Goal: Communication & Community: Answer question/provide support

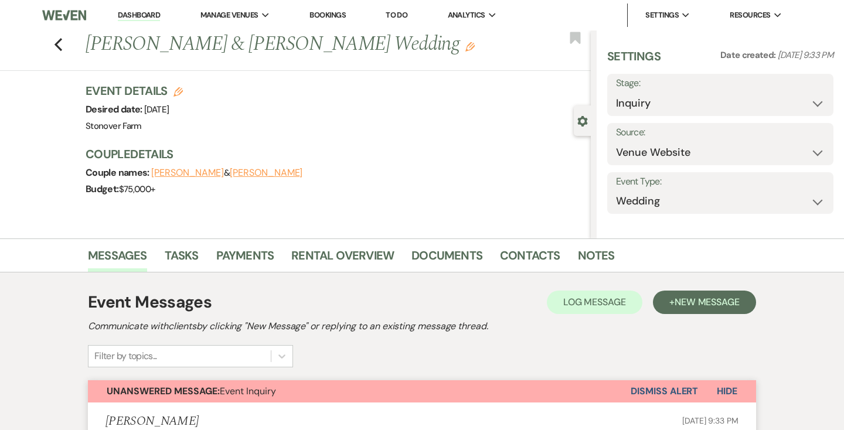
select select "5"
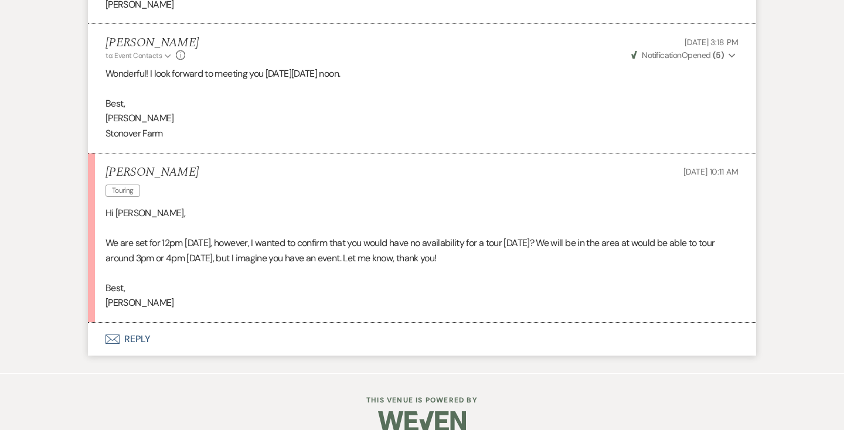
scroll to position [1604, 0]
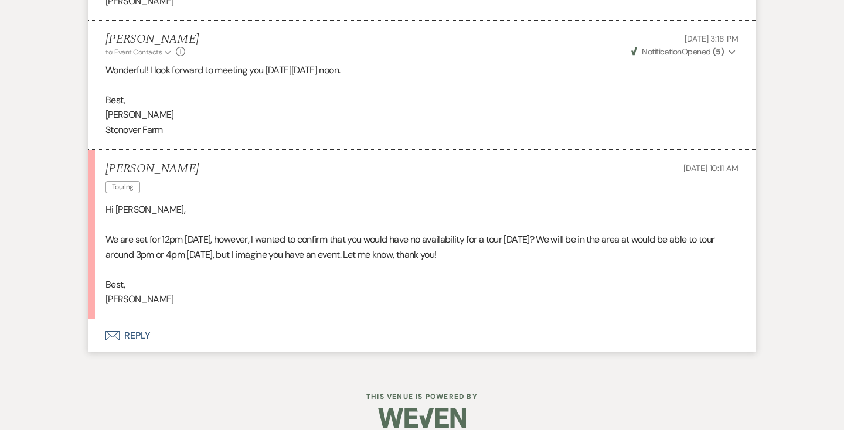
click at [140, 319] on button "Envelope Reply" at bounding box center [422, 335] width 668 height 33
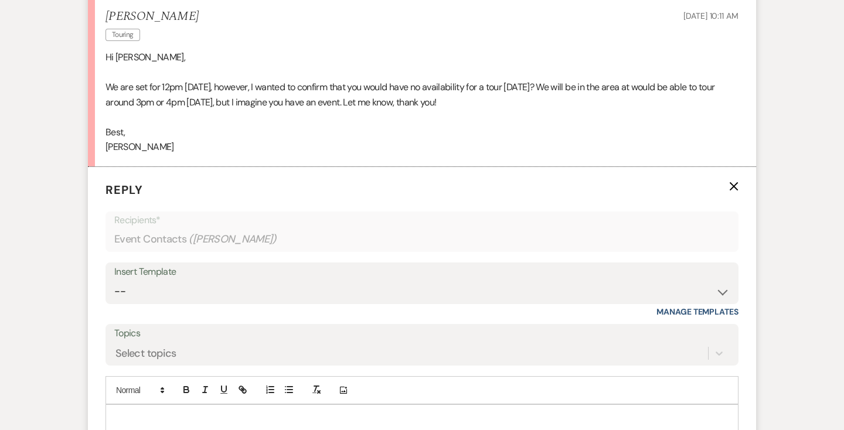
scroll to position [1814, 0]
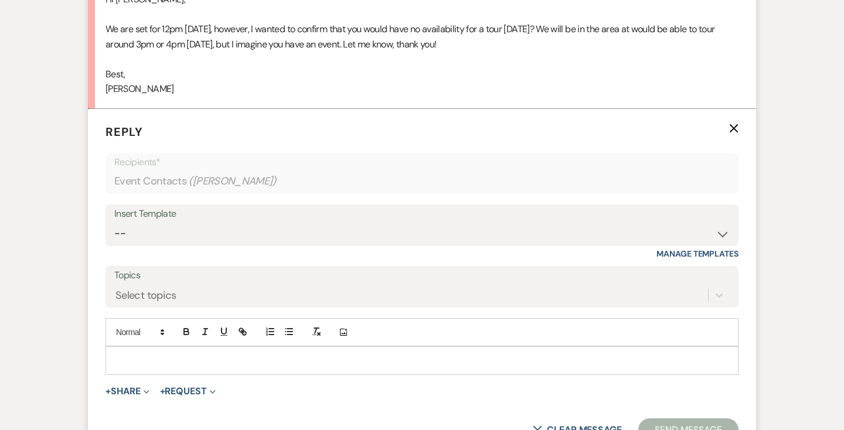
click at [151, 354] on p at bounding box center [422, 360] width 614 height 13
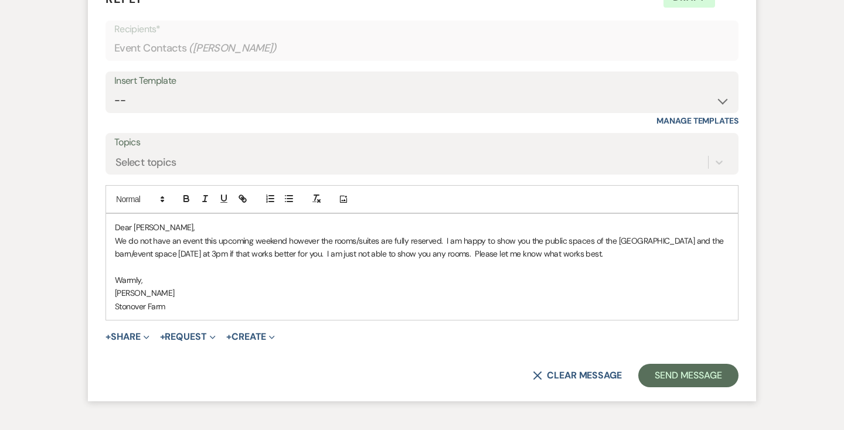
scroll to position [1958, 0]
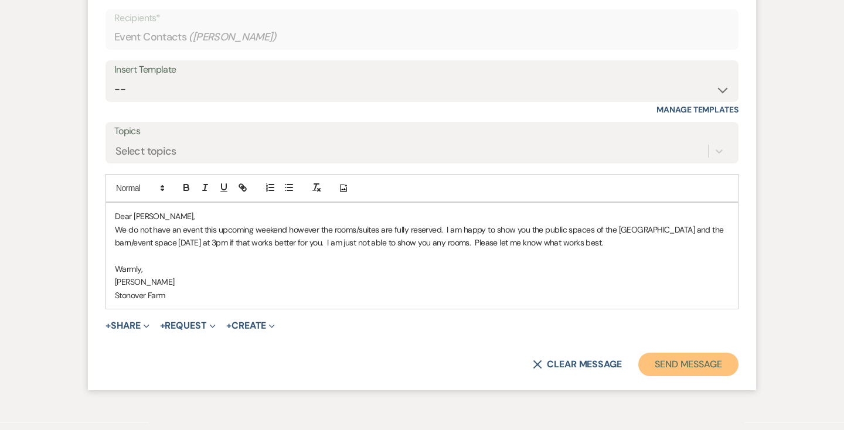
click at [672, 353] on button "Send Message" at bounding box center [688, 364] width 100 height 23
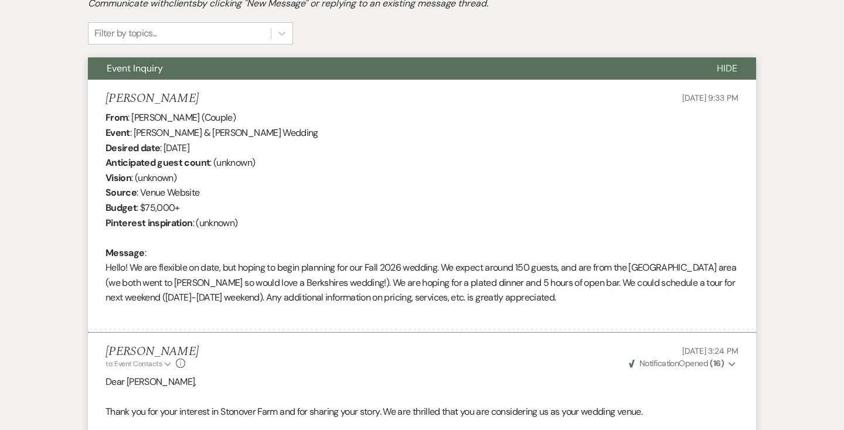
scroll to position [0, 0]
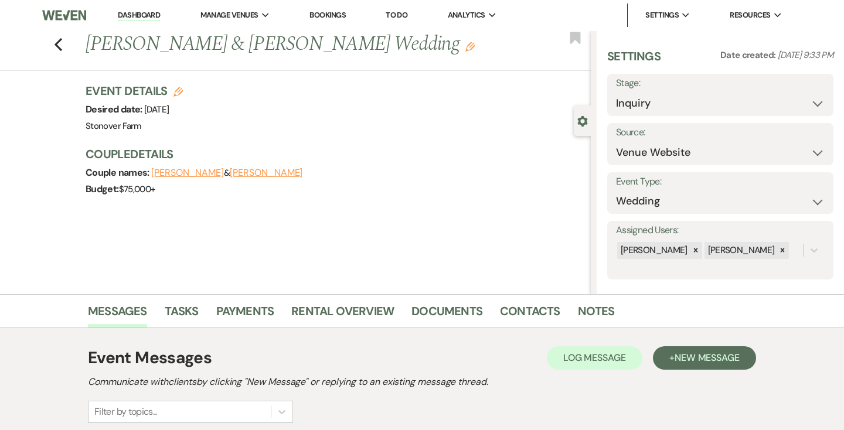
click at [134, 10] on link "Dashboard" at bounding box center [139, 15] width 42 height 11
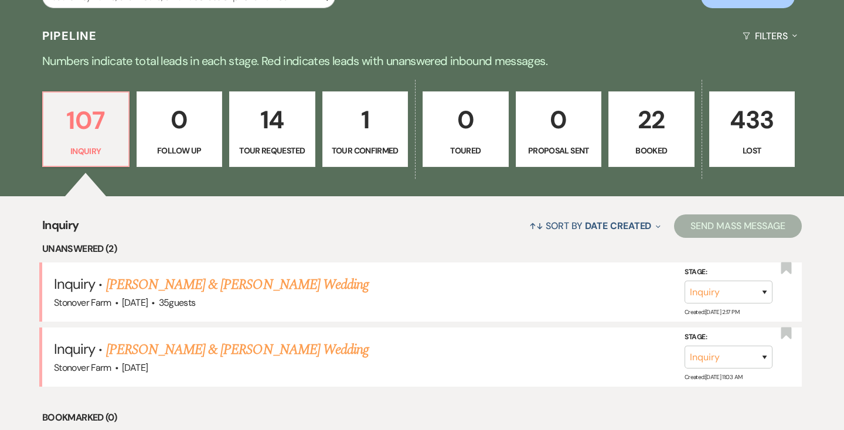
scroll to position [383, 0]
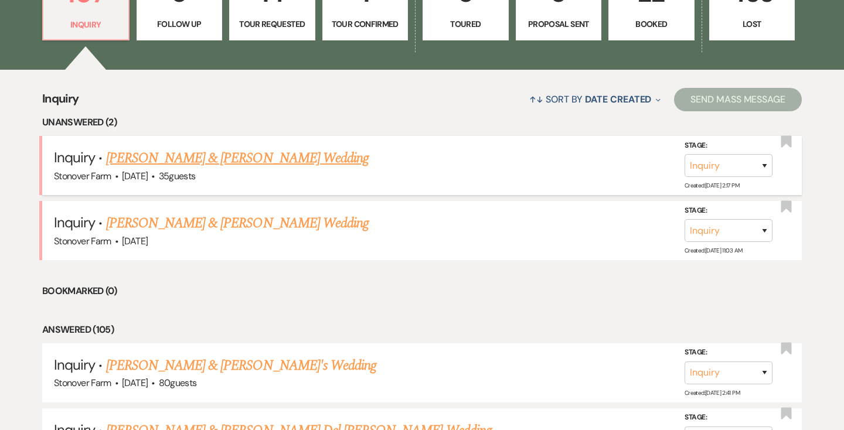
click at [154, 158] on link "Albert Thomas & Evelyn Rodriguez's Wedding" at bounding box center [237, 158] width 263 height 21
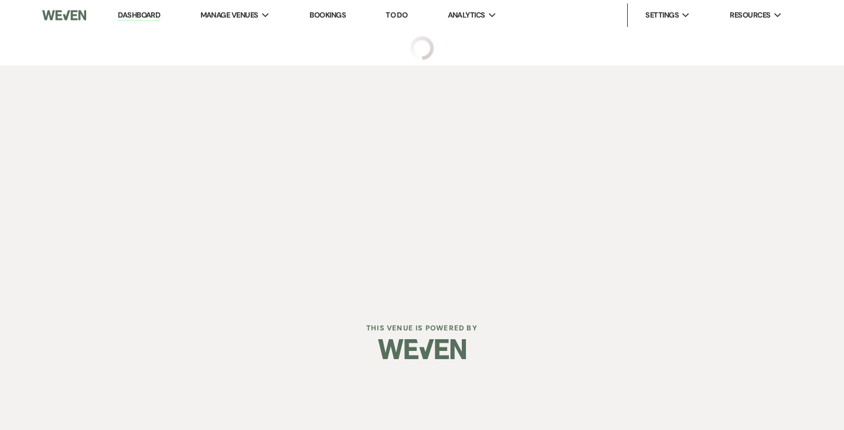
select select "5"
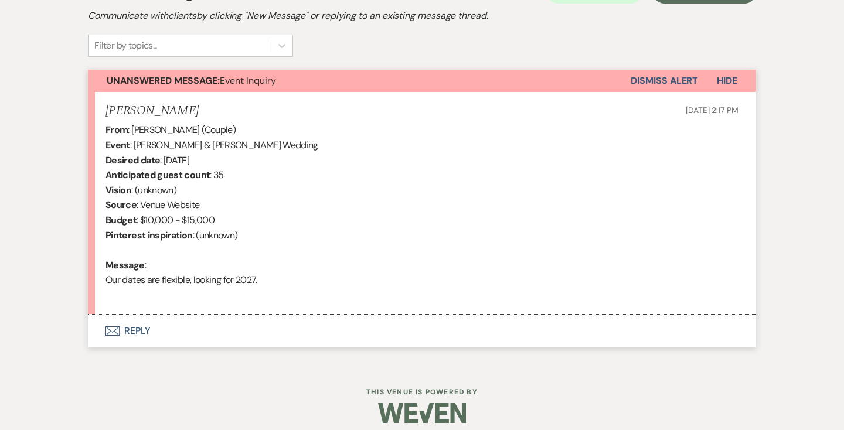
scroll to position [377, 0]
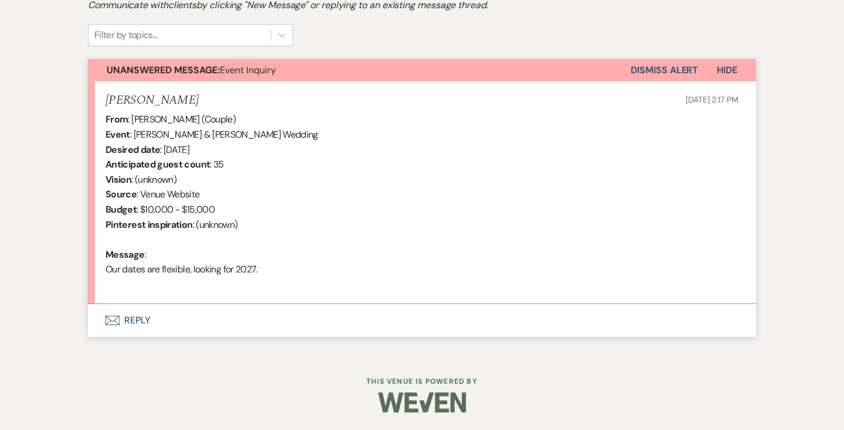
click at [142, 315] on button "Envelope Reply" at bounding box center [422, 320] width 668 height 33
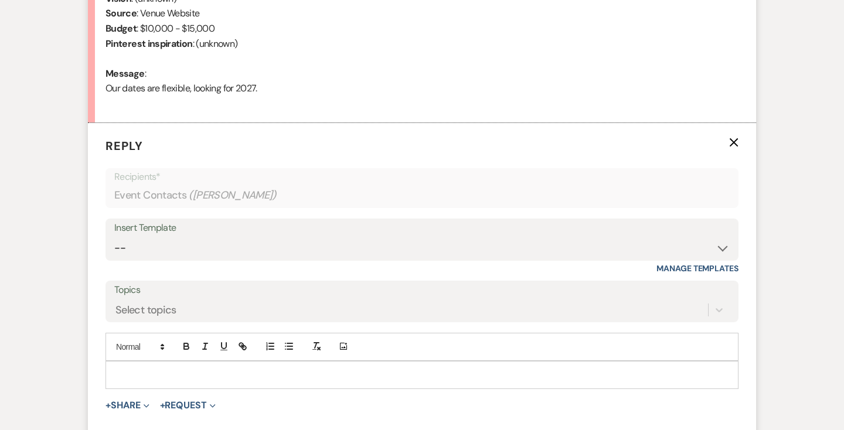
scroll to position [640, 0]
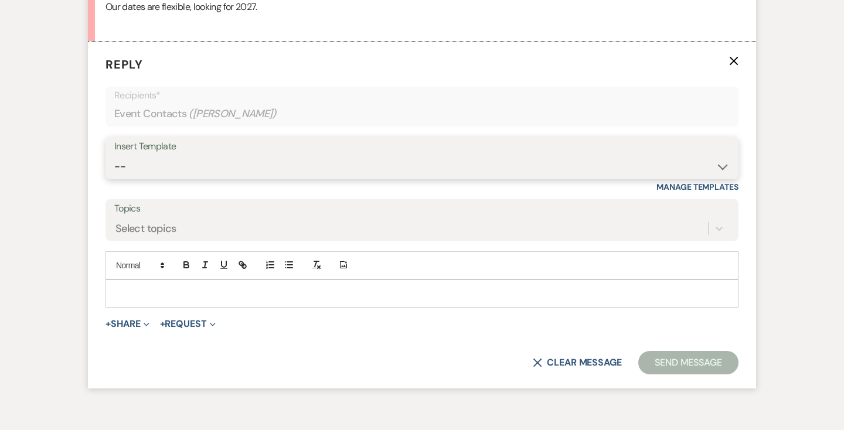
click at [177, 164] on select "-- Weven Planning Portal Introduction (Booked Events) Contract (Pre-Booked Lead…" at bounding box center [421, 166] width 615 height 23
select select "2446"
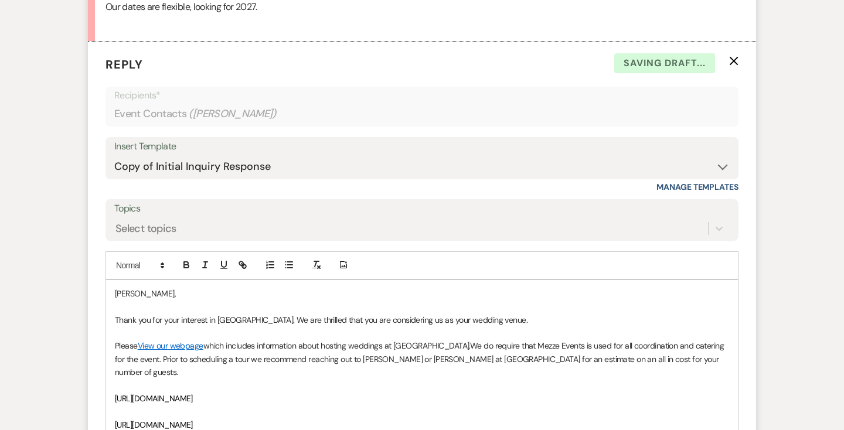
click at [113, 291] on div "Evelyn, Thank you for your interest in Stonover Farm. We are thrilled that you …" at bounding box center [422, 392] width 632 height 224
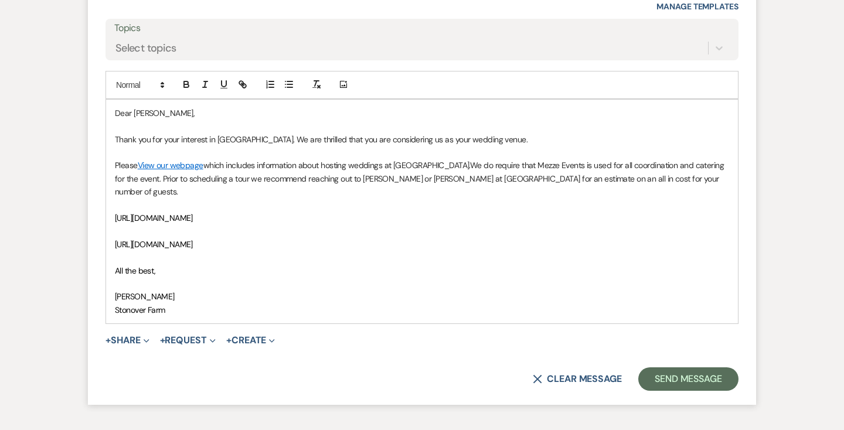
scroll to position [821, 0]
click at [147, 337] on icon "Expand" at bounding box center [147, 340] width 6 height 6
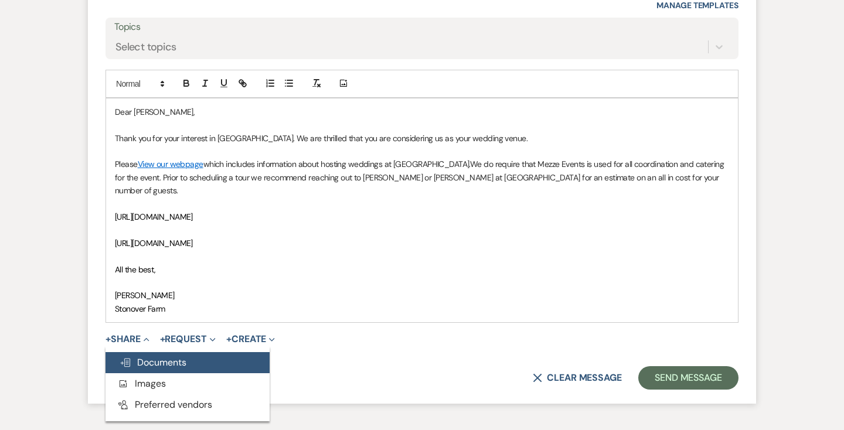
click at [147, 356] on span "Doc Upload Documents" at bounding box center [153, 362] width 67 height 12
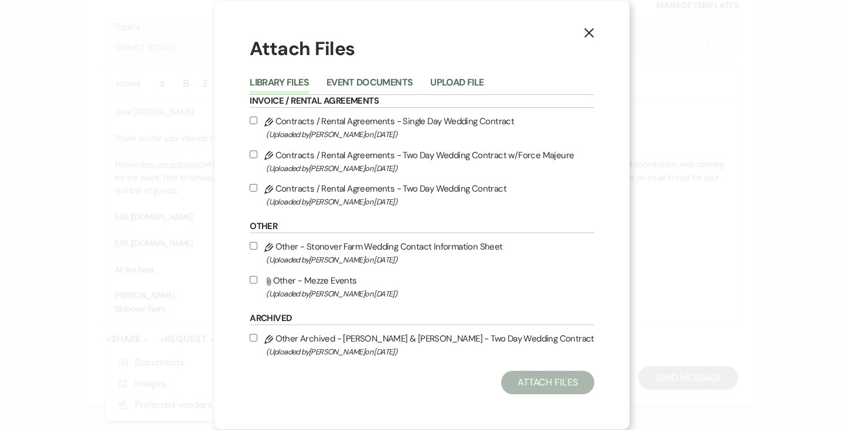
click at [257, 278] on input "Attach File Other - Mezze Events (Uploaded by Christine Fraser on Oct 31st, 202…" at bounding box center [254, 280] width 8 height 8
checkbox input "true"
click at [542, 381] on button "Attach Files" at bounding box center [547, 382] width 93 height 23
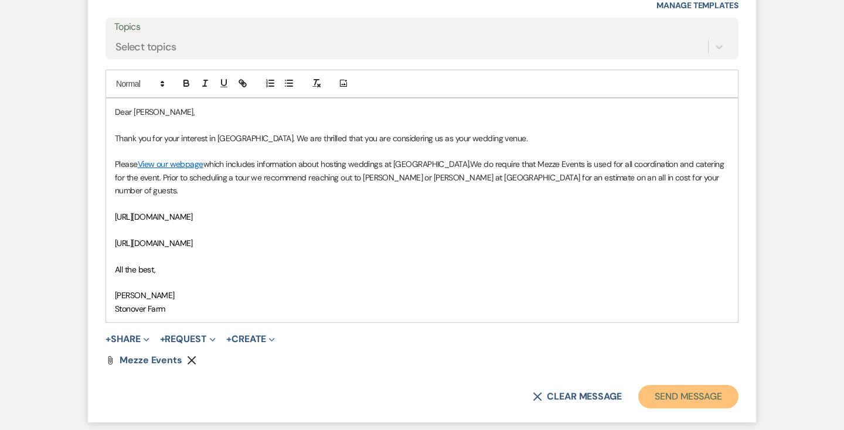
click at [703, 385] on button "Send Message" at bounding box center [688, 396] width 100 height 23
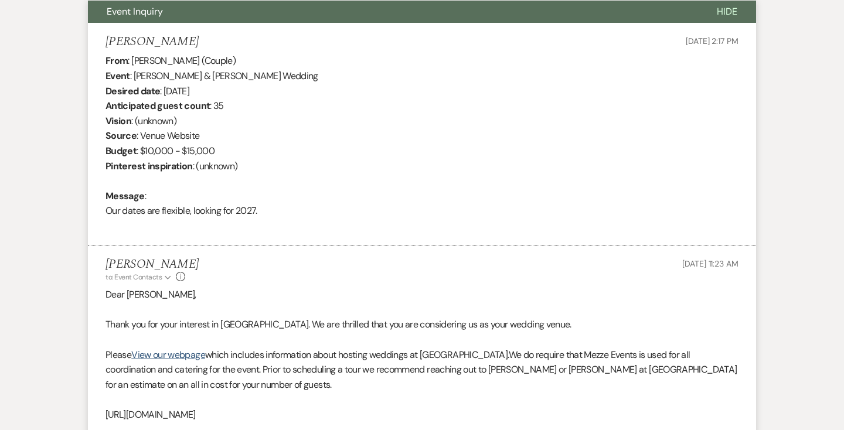
scroll to position [0, 0]
